Goal: Check status: Check status

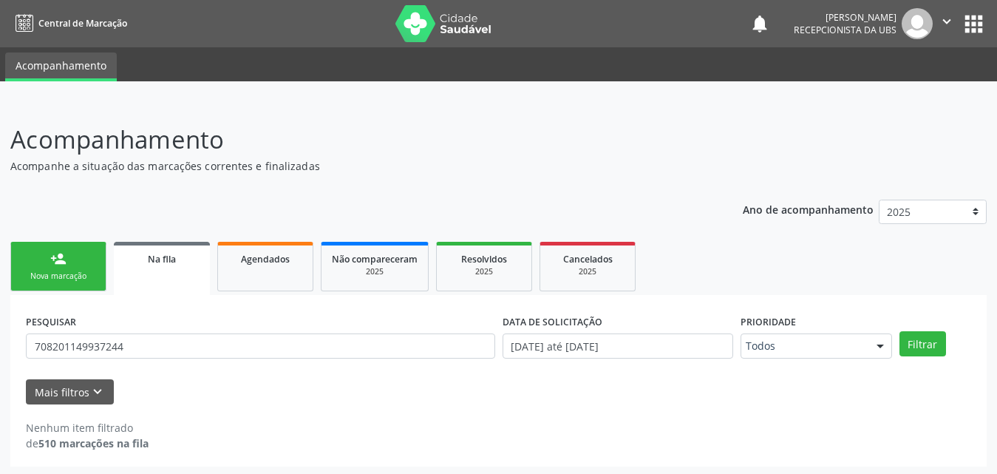
scroll to position [3, 0]
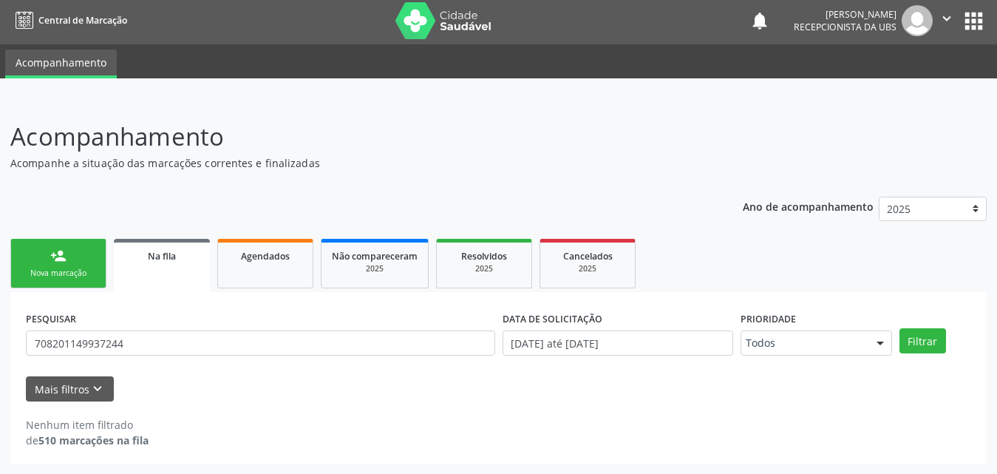
click at [70, 264] on link "person_add Nova marcação" at bounding box center [58, 264] width 96 height 50
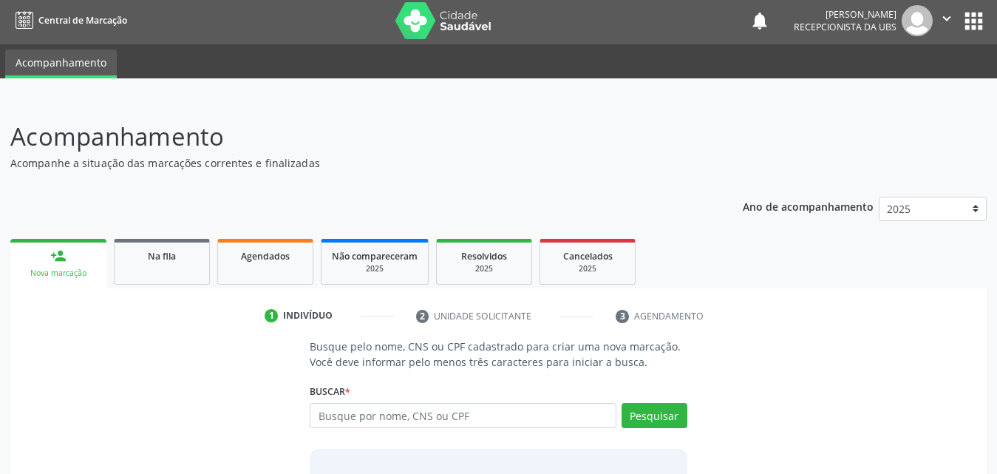
click at [943, 24] on icon "" at bounding box center [947, 18] width 16 height 16
click at [883, 87] on link "Sair" at bounding box center [909, 87] width 102 height 21
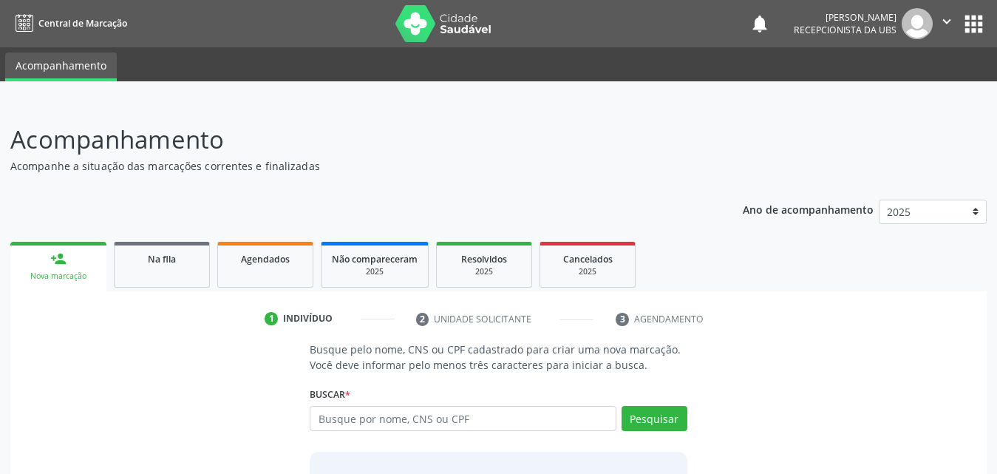
scroll to position [117, 0]
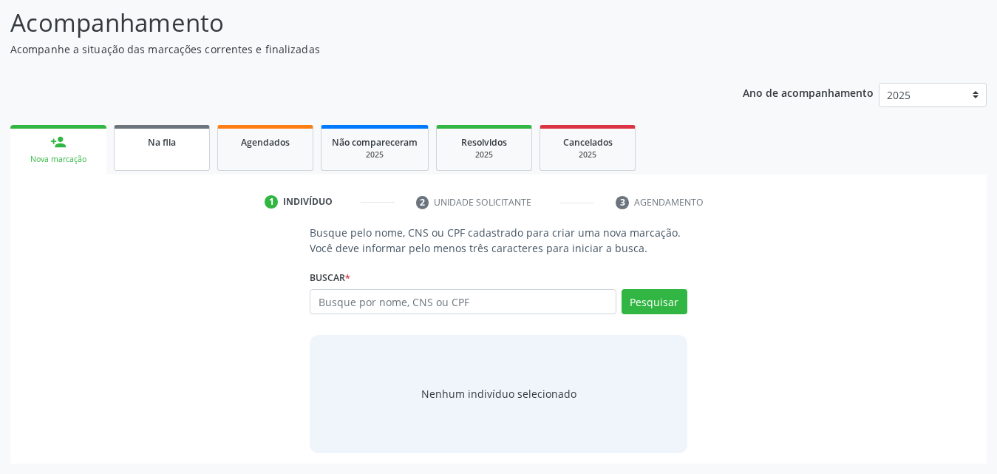
click at [193, 134] on div "Na fila" at bounding box center [162, 142] width 74 height 16
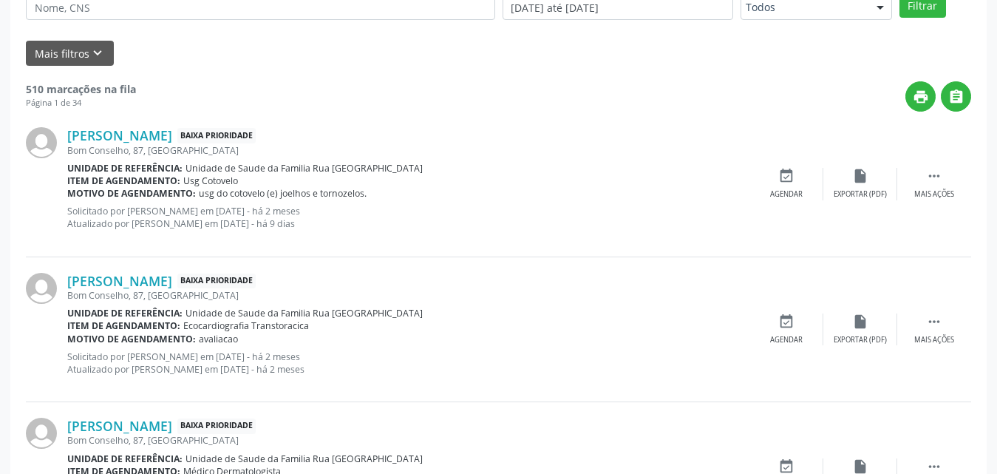
scroll to position [43, 0]
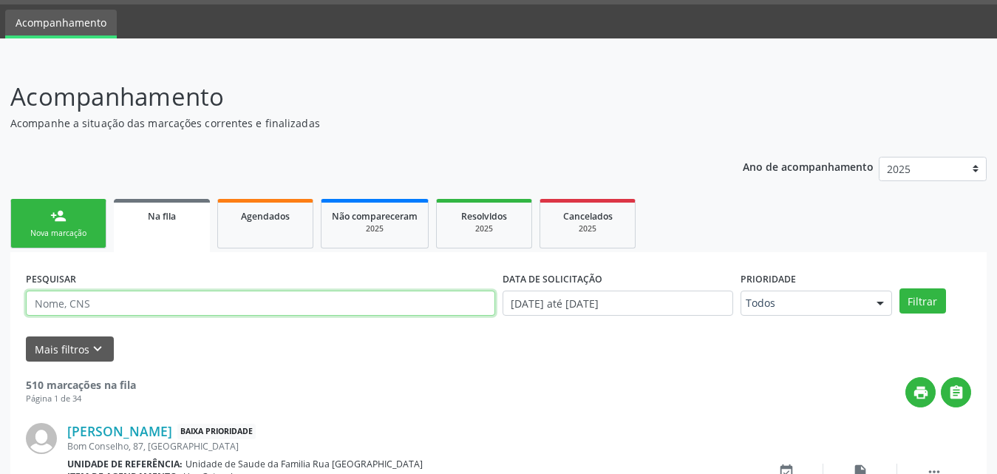
click at [169, 308] on input "text" at bounding box center [261, 303] width 470 height 25
type input "703006848000271"
click at [900, 288] on button "Filtrar" at bounding box center [923, 300] width 47 height 25
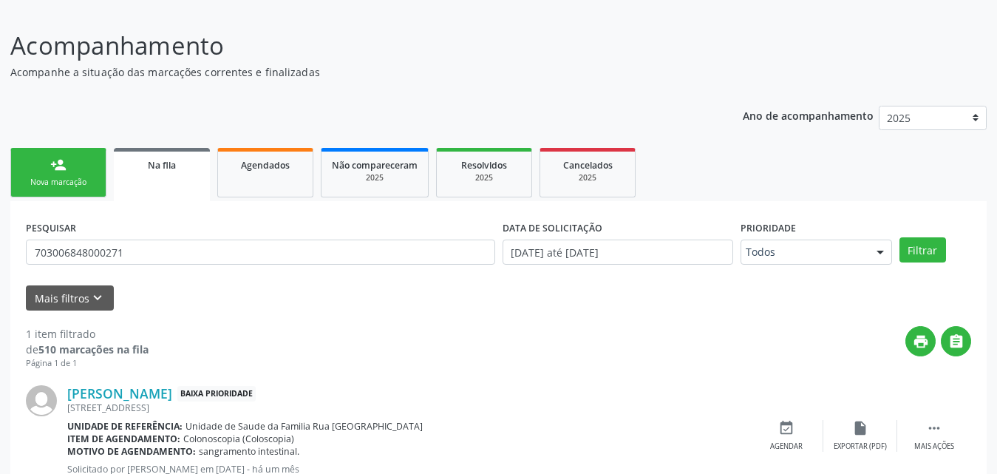
scroll to position [147, 0]
